Goal: Task Accomplishment & Management: Use online tool/utility

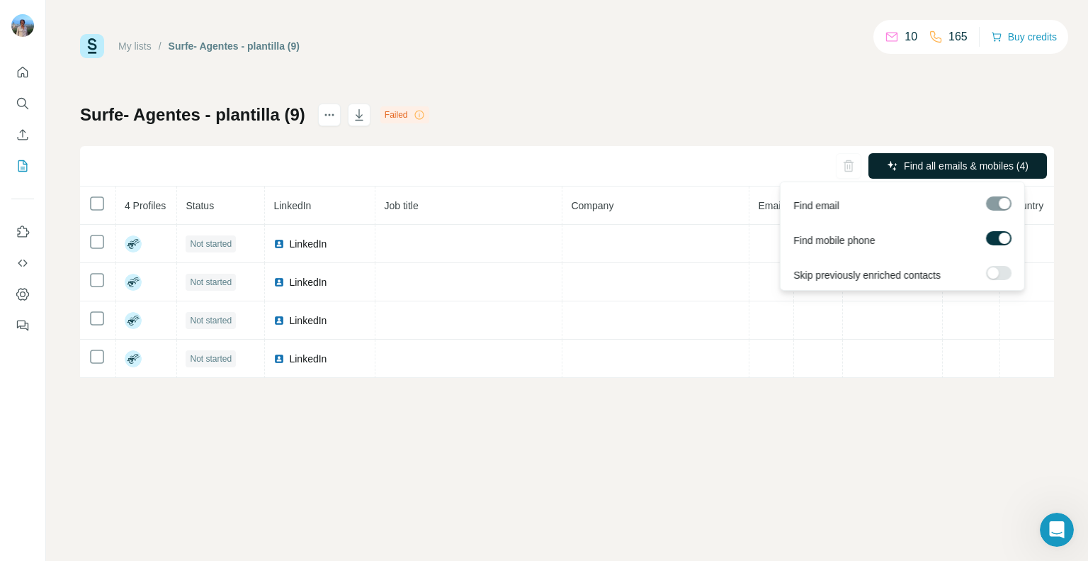
scroll to position [199, 0]
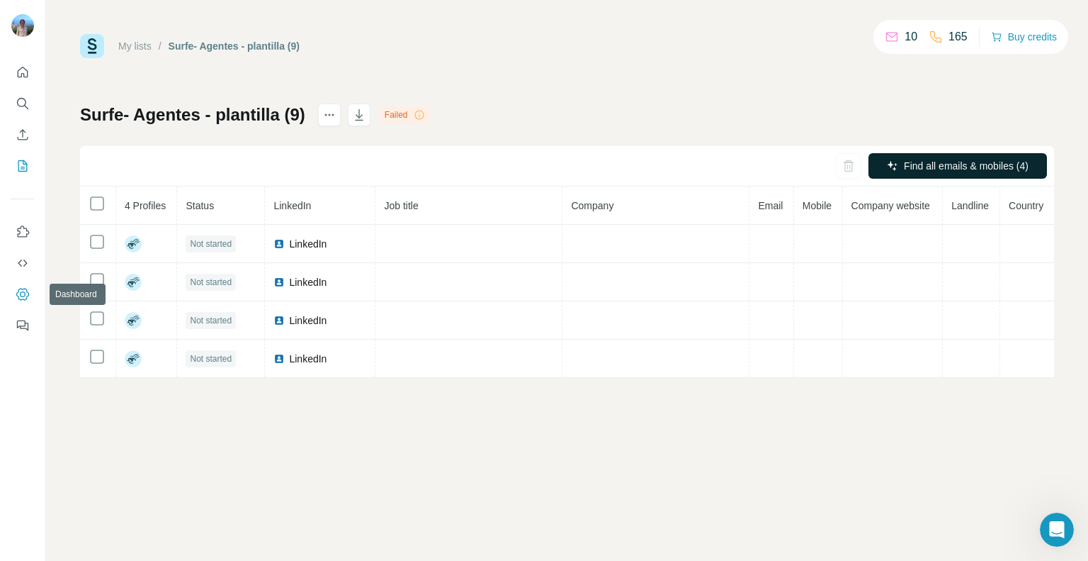
click at [17, 296] on icon "Dashboard" at bounding box center [23, 294] width 14 height 14
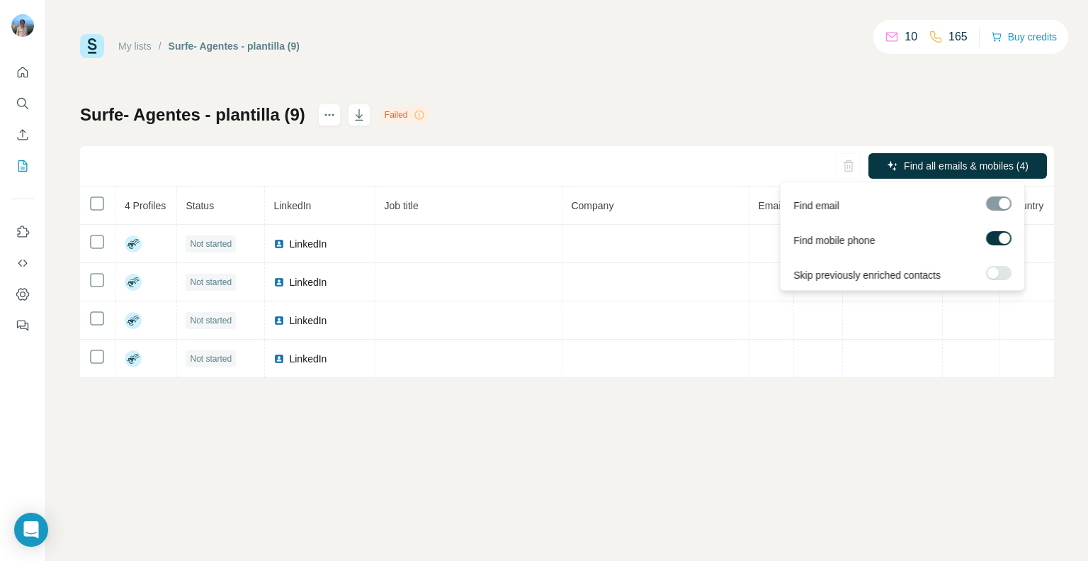
click at [996, 203] on div at bounding box center [999, 203] width 26 height 14
click at [821, 208] on span "Find email" at bounding box center [817, 205] width 46 height 14
click at [1002, 201] on div at bounding box center [999, 203] width 26 height 14
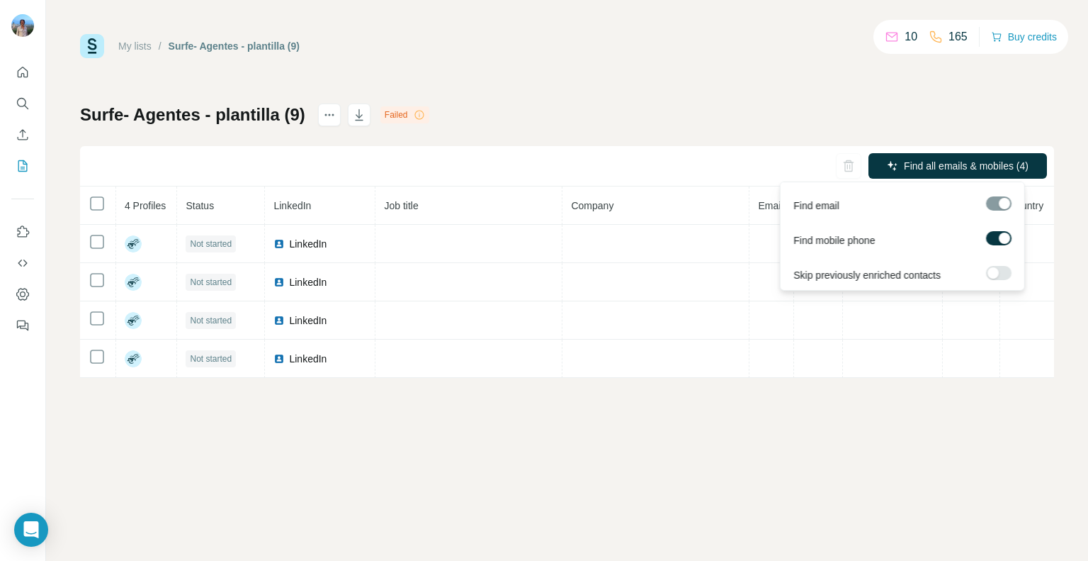
click at [1002, 201] on div at bounding box center [999, 203] width 26 height 14
click at [994, 201] on div at bounding box center [999, 203] width 26 height 14
click at [1004, 210] on div at bounding box center [999, 205] width 26 height 18
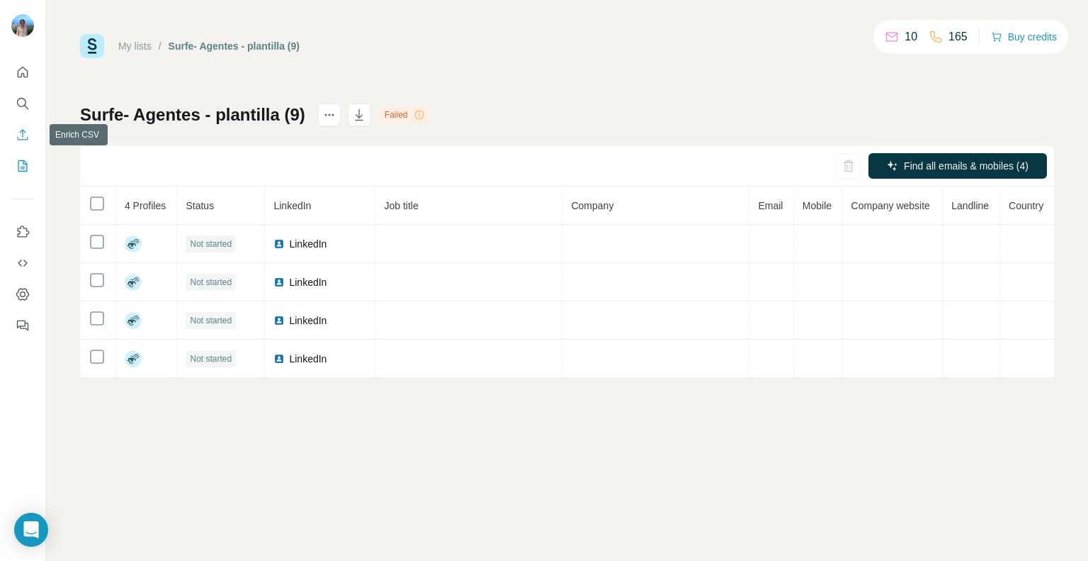
click at [20, 142] on button "Enrich CSV" at bounding box center [22, 135] width 23 height 26
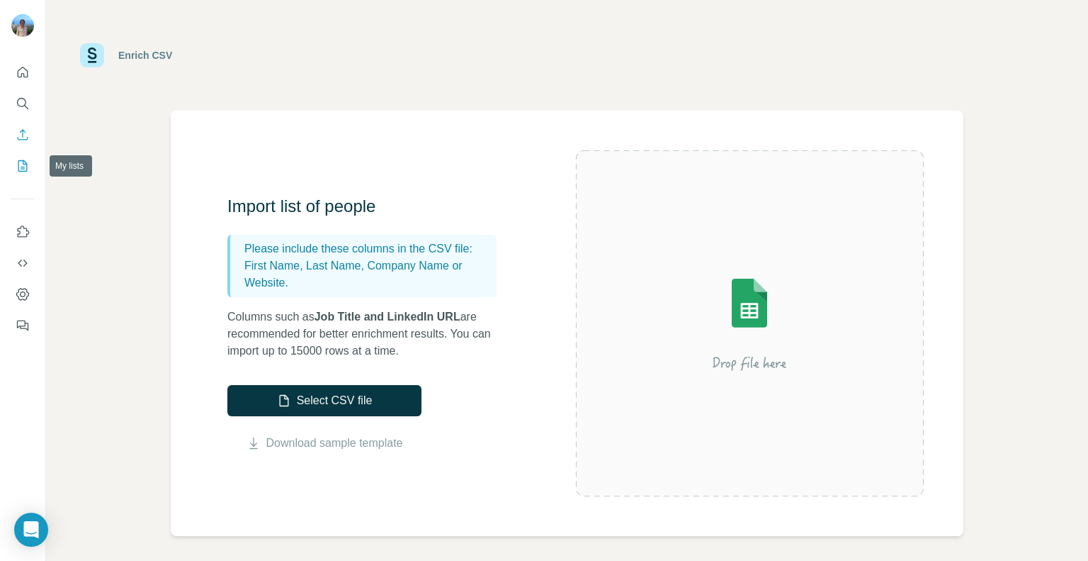
click at [21, 165] on icon "My lists" at bounding box center [23, 166] width 14 height 14
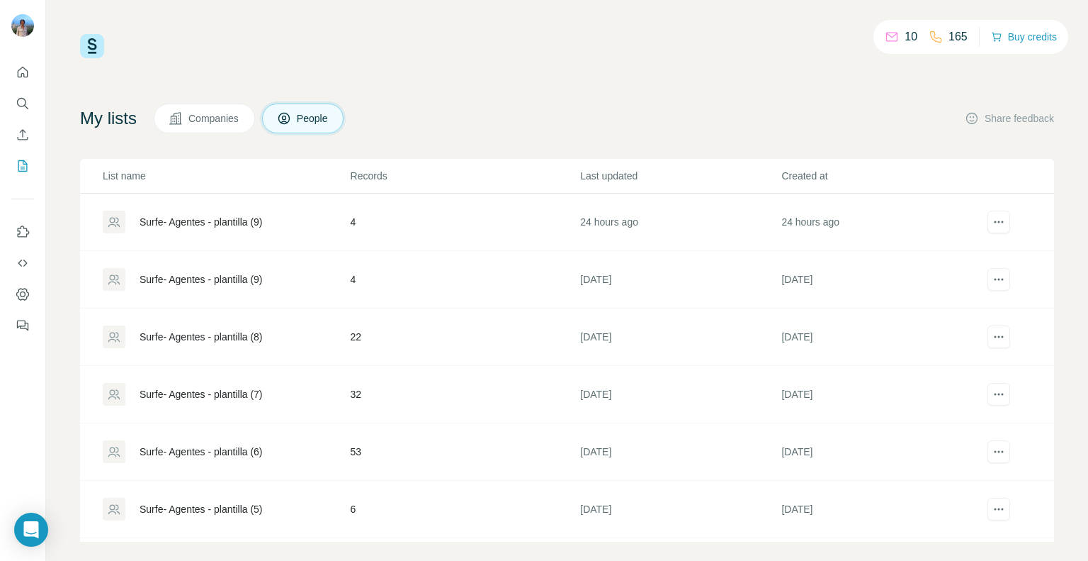
click at [225, 223] on div "Surfe- Agentes - plantilla (9)" at bounding box center [201, 222] width 123 height 14
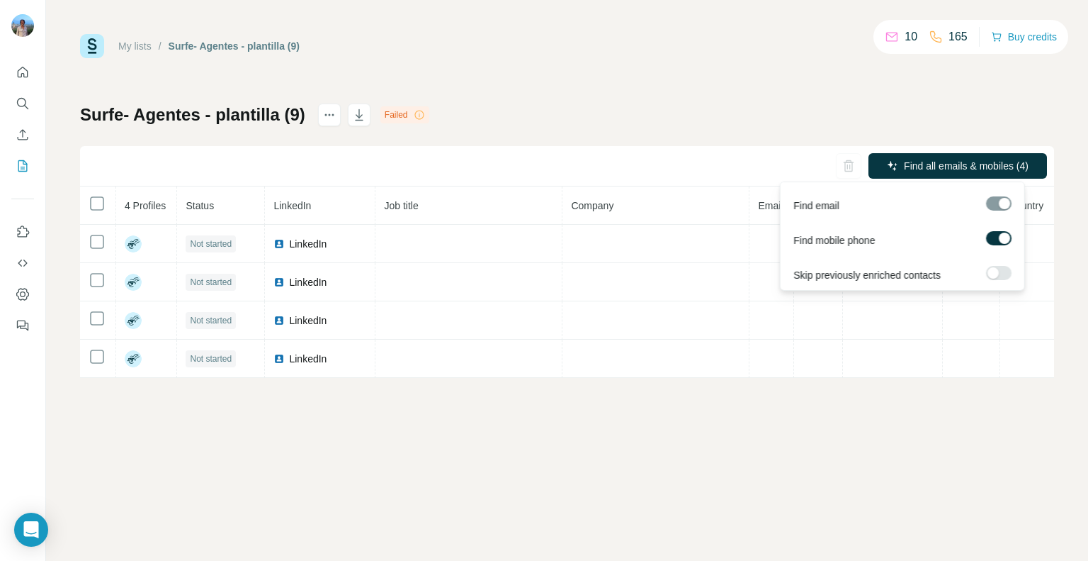
click at [1000, 206] on div at bounding box center [999, 203] width 26 height 14
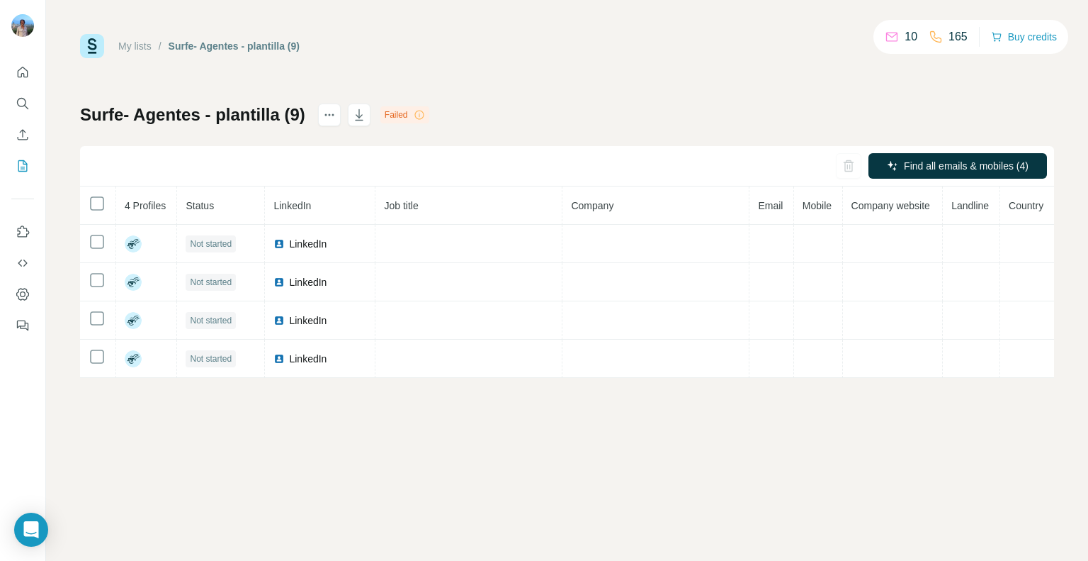
click at [421, 115] on icon at bounding box center [419, 114] width 11 height 11
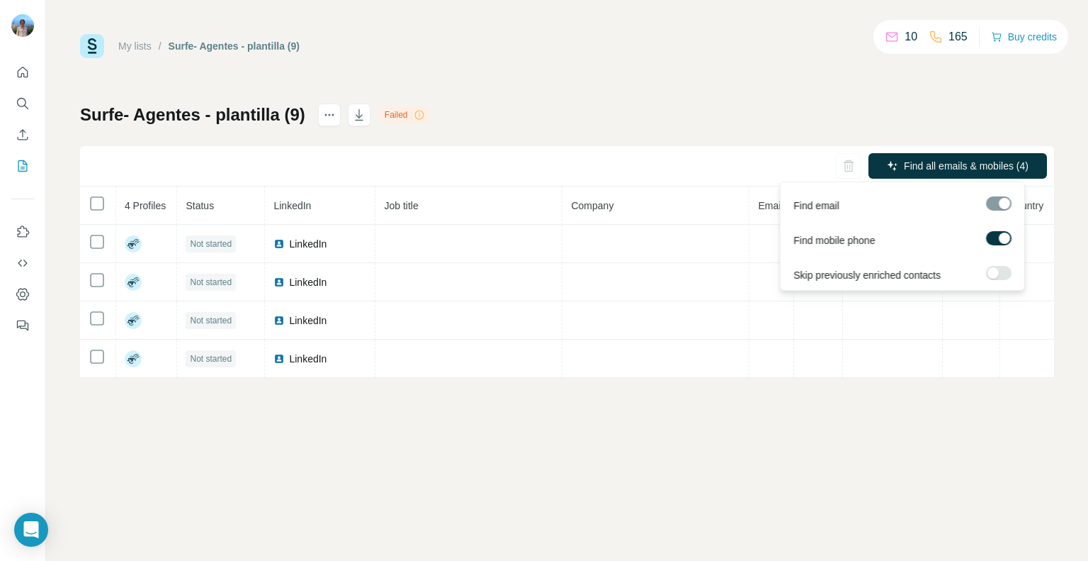
click at [995, 271] on div at bounding box center [993, 272] width 11 height 11
click at [991, 198] on div at bounding box center [999, 203] width 26 height 14
click at [993, 276] on label at bounding box center [999, 273] width 26 height 14
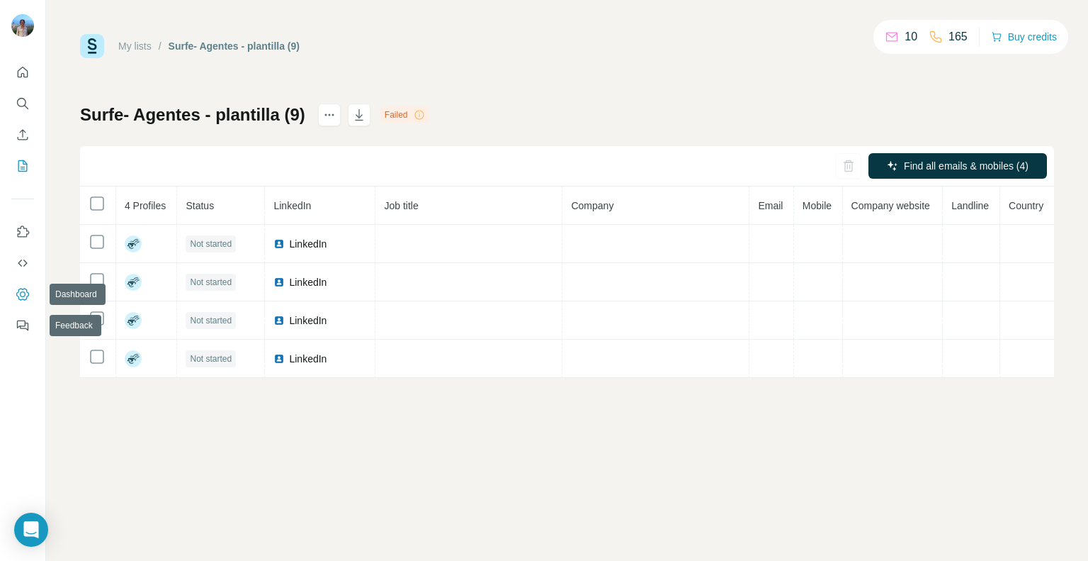
click at [28, 291] on icon "Dashboard" at bounding box center [23, 294] width 14 height 14
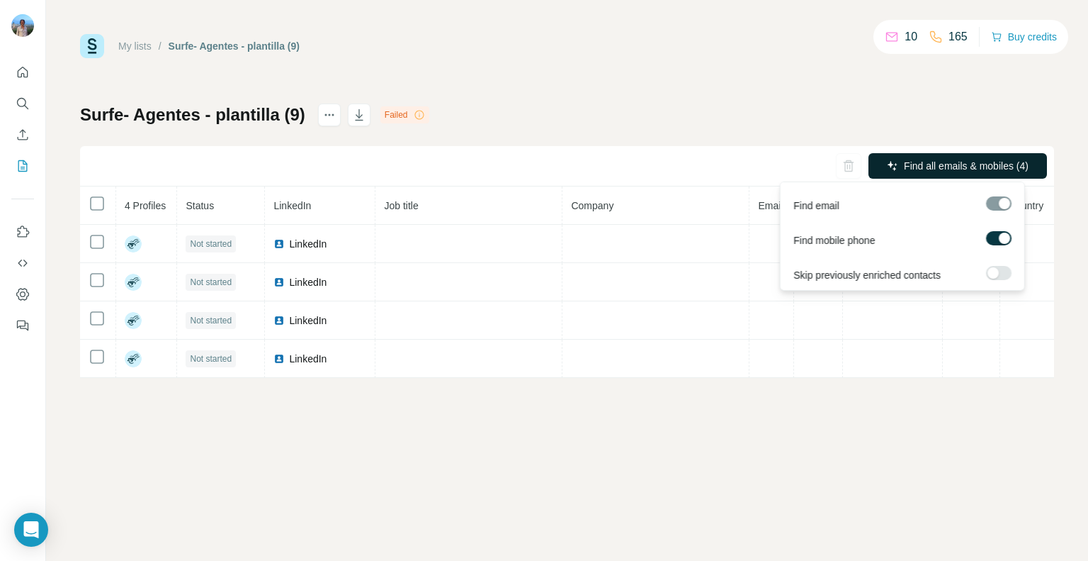
click at [947, 167] on span "Find all emails & mobiles (4)" at bounding box center [966, 166] width 125 height 14
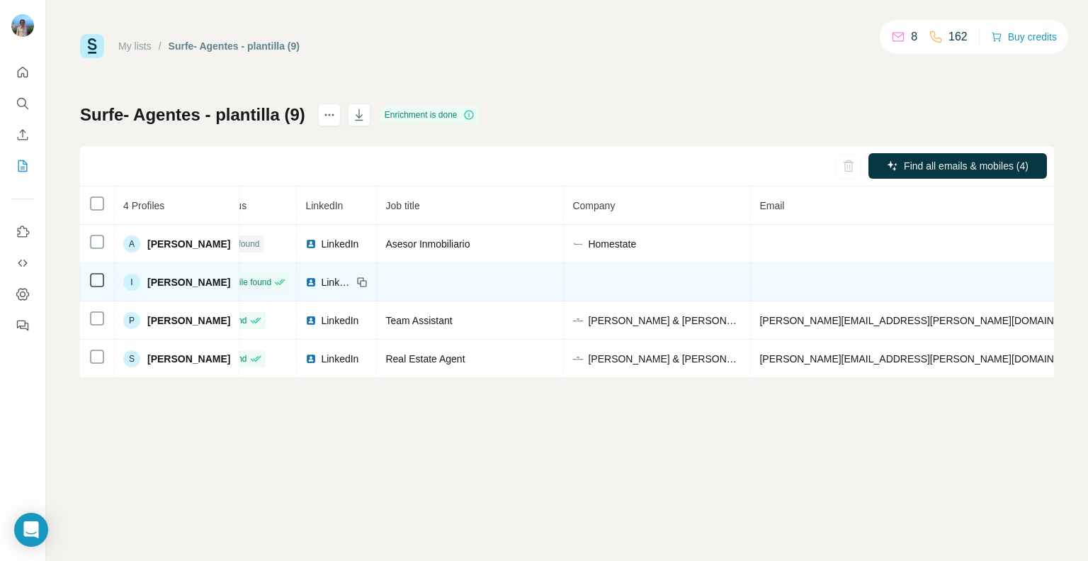
scroll to position [0, 27]
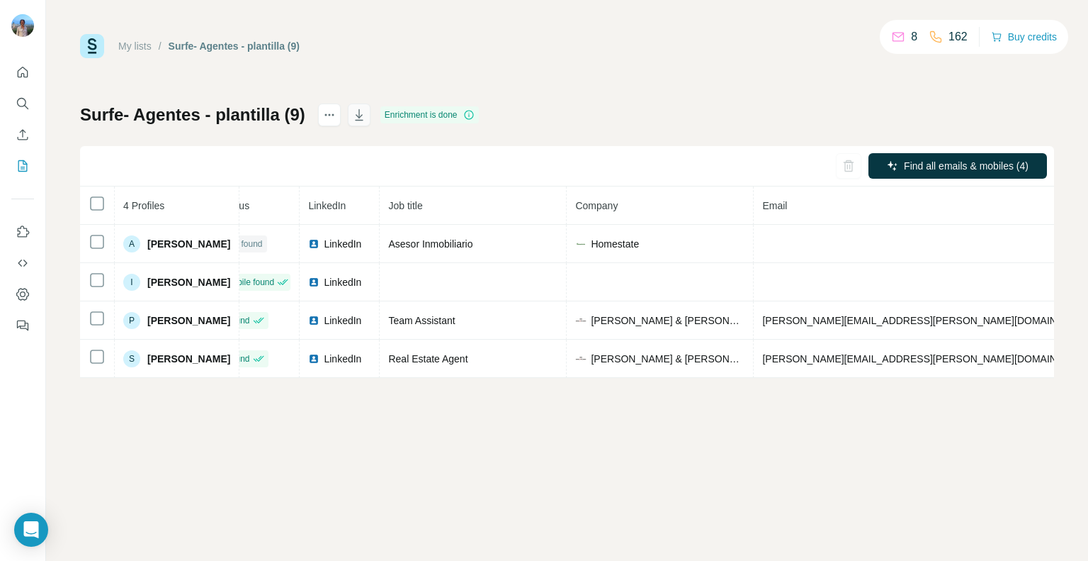
click at [365, 116] on icon "button" at bounding box center [359, 115] width 14 height 14
